Goal: Navigation & Orientation: Find specific page/section

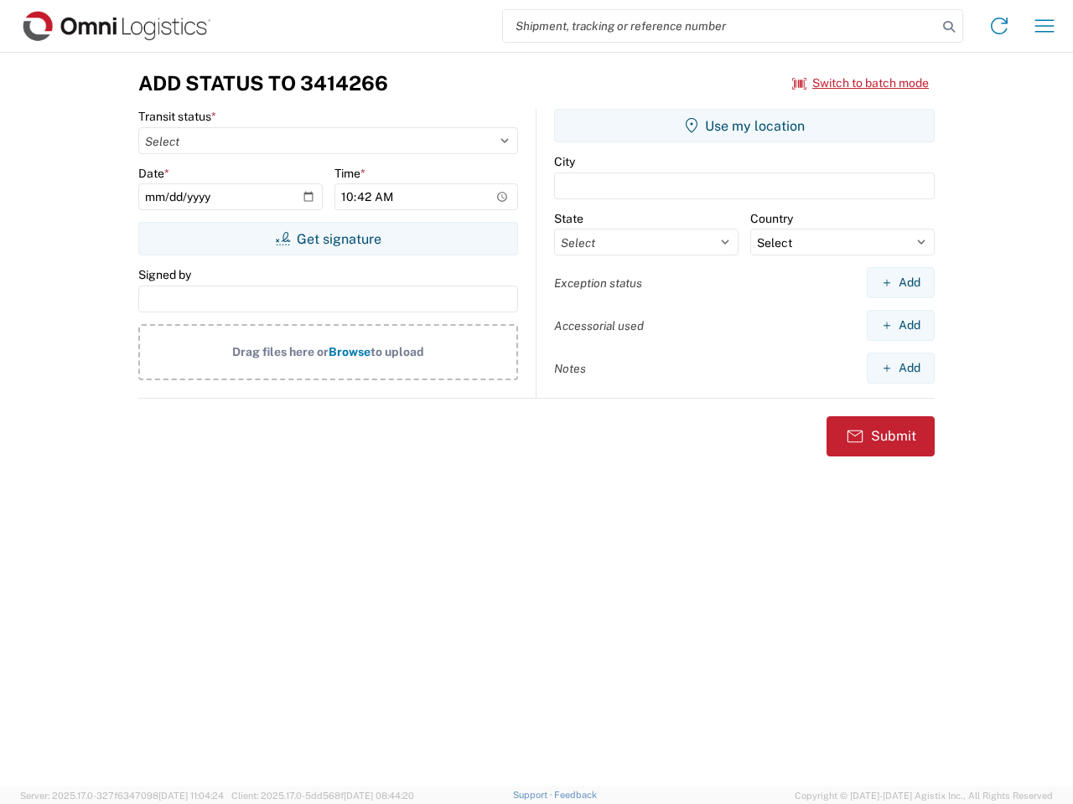
click at [720, 26] on input "search" at bounding box center [720, 26] width 434 height 32
click at [949, 27] on icon at bounding box center [948, 26] width 23 height 23
click at [999, 26] on icon at bounding box center [999, 26] width 27 height 27
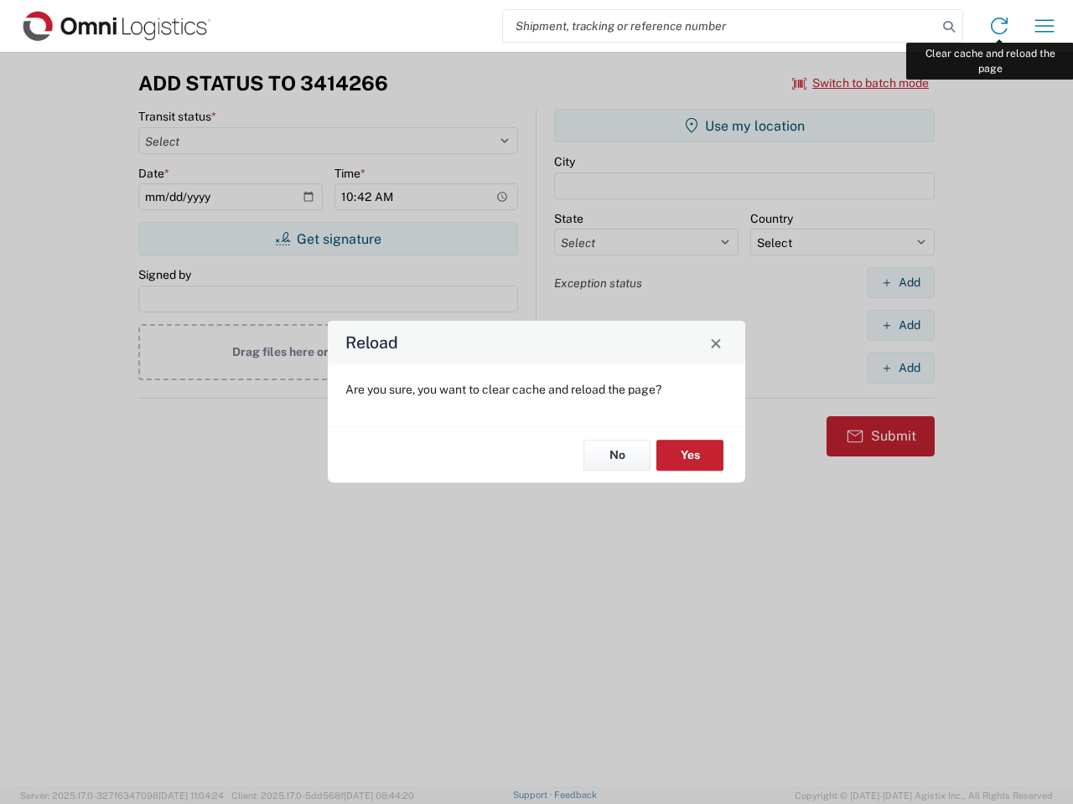
click at [1044, 26] on div "Reload Are you sure, you want to clear cache and reload the page? No Yes" at bounding box center [536, 402] width 1073 height 804
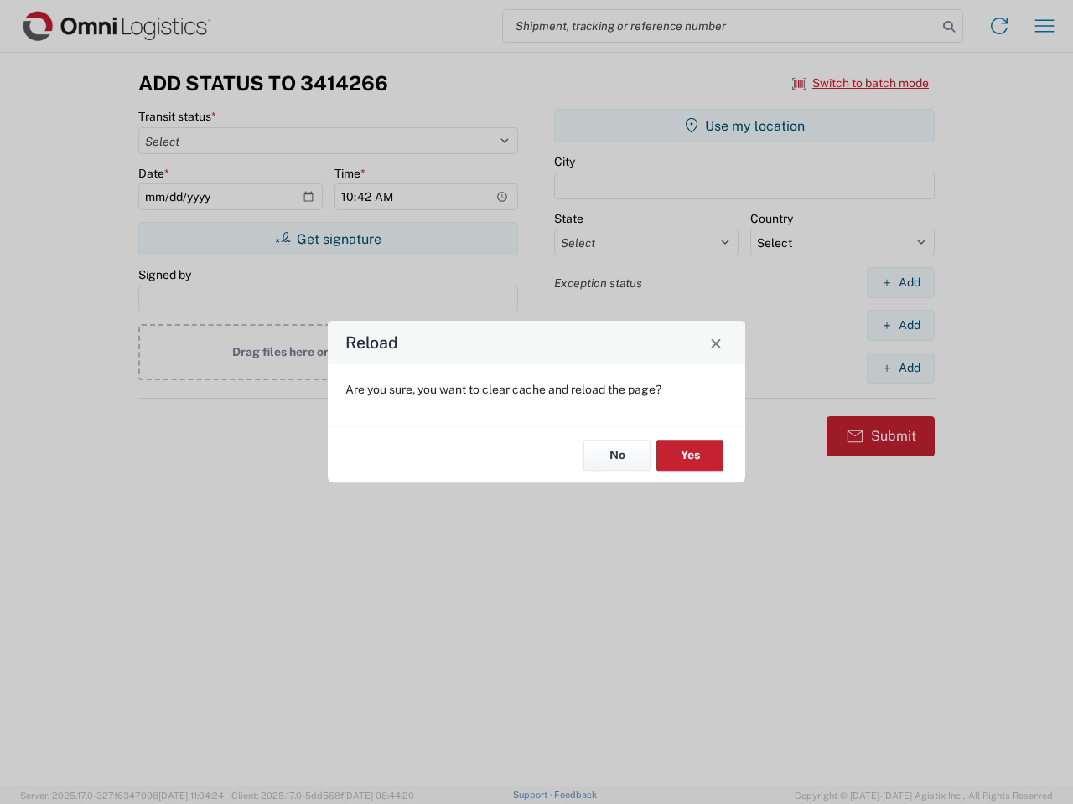
click at [861, 83] on div "Reload Are you sure, you want to clear cache and reload the page? No Yes" at bounding box center [536, 402] width 1073 height 804
click at [328, 239] on div "Reload Are you sure, you want to clear cache and reload the page? No Yes" at bounding box center [536, 402] width 1073 height 804
click at [744, 126] on div "Reload Are you sure, you want to clear cache and reload the page? No Yes" at bounding box center [536, 402] width 1073 height 804
click at [900, 282] on div "Reload Are you sure, you want to clear cache and reload the page? No Yes" at bounding box center [536, 402] width 1073 height 804
click at [900, 325] on div "Reload Are you sure, you want to clear cache and reload the page? No Yes" at bounding box center [536, 402] width 1073 height 804
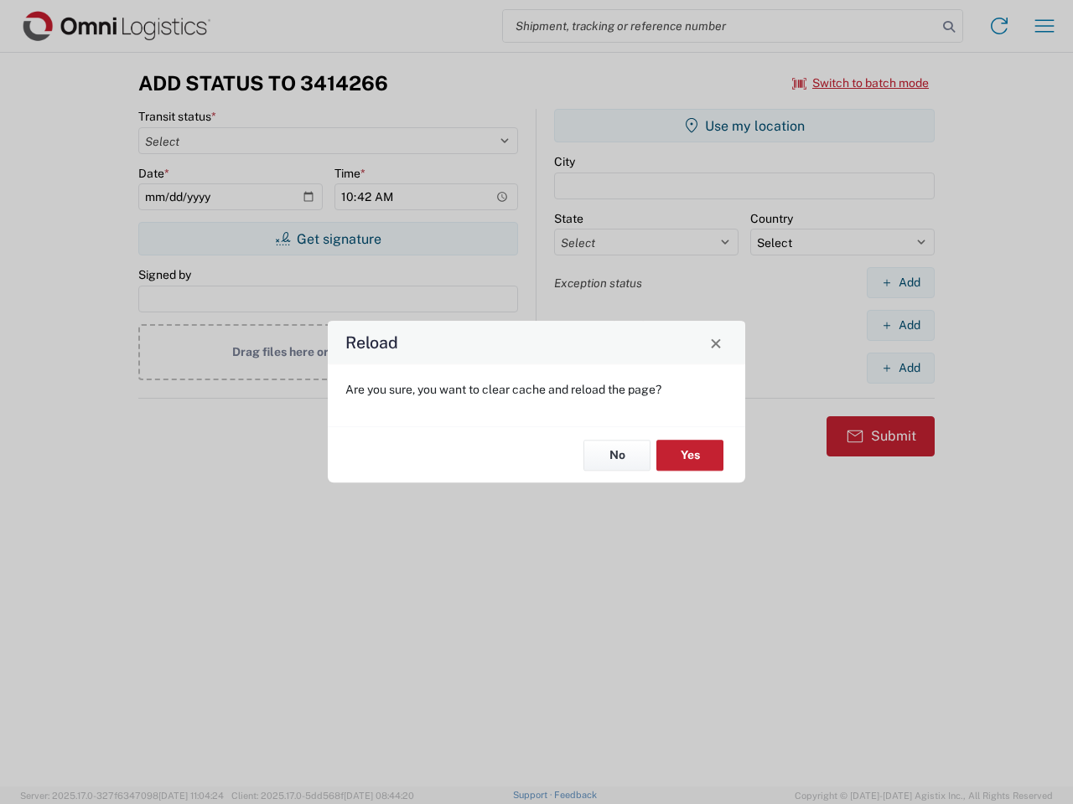
click at [900, 368] on div "Reload Are you sure, you want to clear cache and reload the page? No Yes" at bounding box center [536, 402] width 1073 height 804
